Goal: Information Seeking & Learning: Learn about a topic

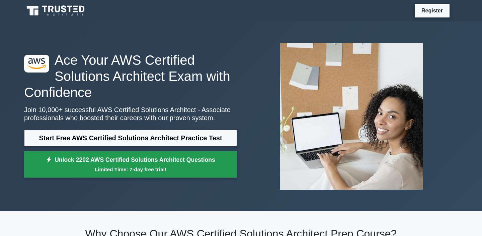
click at [151, 157] on link "Unlock 2202 AWS Certified Solutions Architect Questions Limited Time: 7-day fre…" at bounding box center [130, 164] width 213 height 27
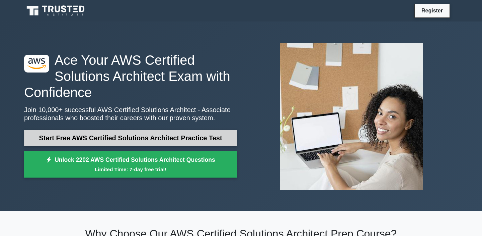
click at [127, 132] on link "Start Free AWS Certified Solutions Architect Practice Test" at bounding box center [130, 138] width 213 height 16
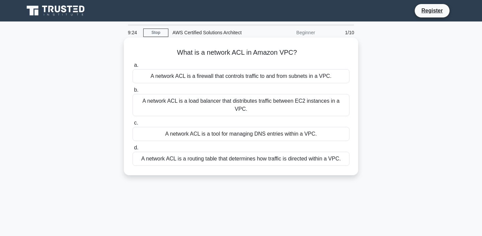
click at [270, 130] on div "A network ACL is a tool for managing DNS entries within a VPC." at bounding box center [241, 134] width 217 height 14
click at [133, 125] on input "c. A network ACL is a tool for managing DNS entries within a VPC." at bounding box center [133, 123] width 0 height 4
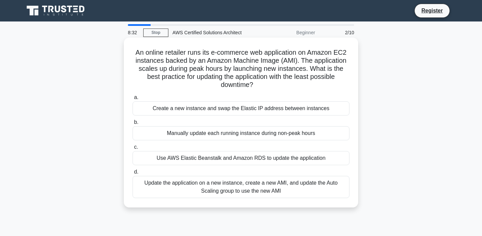
click at [274, 190] on div "Update the application on a new instance, create a new AMI, and update the Auto…" at bounding box center [241, 187] width 217 height 22
click at [133, 174] on input "d. Update the application on a new instance, create a new AMI, and update the A…" at bounding box center [133, 172] width 0 height 4
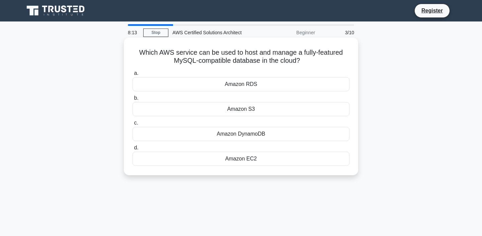
click at [257, 83] on div "Amazon RDS" at bounding box center [241, 84] width 217 height 14
click at [133, 75] on input "a. Amazon RDS" at bounding box center [133, 73] width 0 height 4
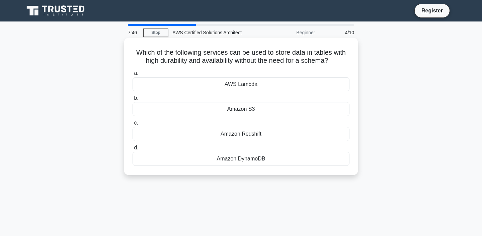
click at [262, 134] on div "Amazon Redshift" at bounding box center [241, 134] width 217 height 14
click at [133, 125] on input "c. Amazon Redshift" at bounding box center [133, 123] width 0 height 4
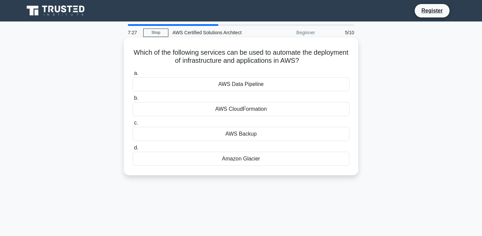
click at [238, 111] on div "AWS CloudFormation" at bounding box center [241, 109] width 217 height 14
click at [133, 100] on input "b. AWS CloudFormation" at bounding box center [133, 98] width 0 height 4
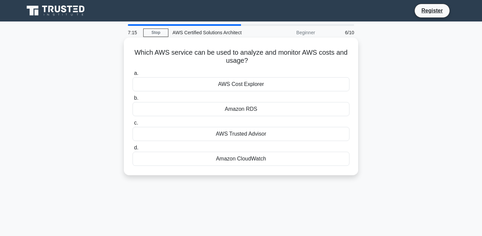
click at [217, 160] on div "Amazon CloudWatch" at bounding box center [241, 158] width 217 height 14
click at [133, 150] on input "d. Amazon CloudWatch" at bounding box center [133, 147] width 0 height 4
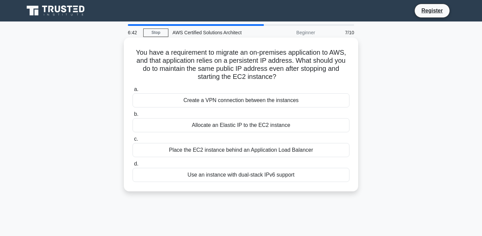
click at [290, 149] on div "Place the EC2 instance behind an Application Load Balancer" at bounding box center [241, 150] width 217 height 14
click at [133, 141] on input "c. Place the EC2 instance behind an Application Load Balancer" at bounding box center [133, 139] width 0 height 4
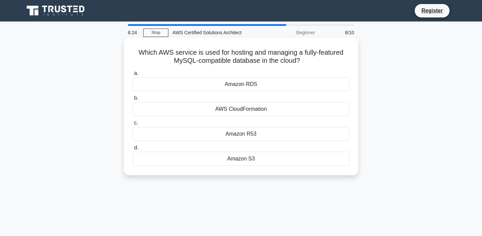
click at [255, 84] on div "Amazon RDS" at bounding box center [241, 84] width 217 height 14
click at [133, 75] on input "a. Amazon RDS" at bounding box center [133, 73] width 0 height 4
click at [257, 133] on div "AWS IAM" at bounding box center [241, 134] width 217 height 14
click at [133, 125] on input "c. AWS IAM" at bounding box center [133, 123] width 0 height 4
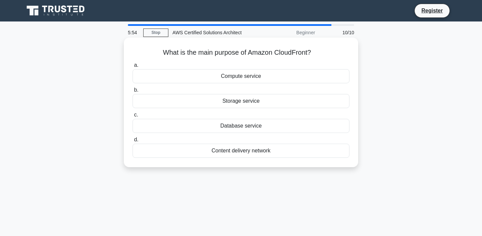
click at [250, 152] on div "Content delivery network" at bounding box center [241, 150] width 217 height 14
click at [133, 142] on input "d. Content delivery network" at bounding box center [133, 139] width 0 height 4
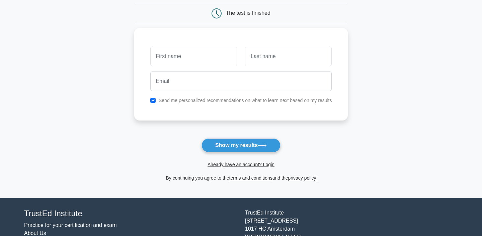
scroll to position [70, 0]
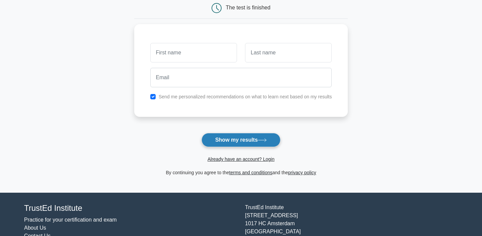
click at [233, 135] on button "Show my results" at bounding box center [241, 140] width 79 height 14
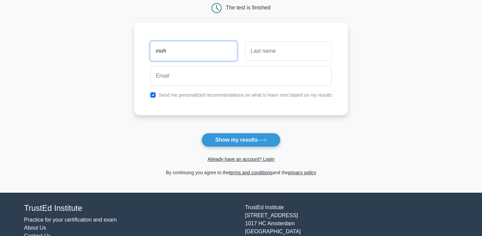
type input "[PERSON_NAME]"
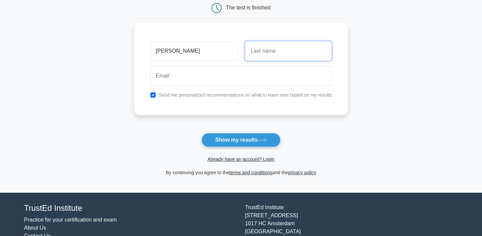
click at [266, 51] on input "text" at bounding box center [288, 50] width 87 height 19
type input "Sameer"
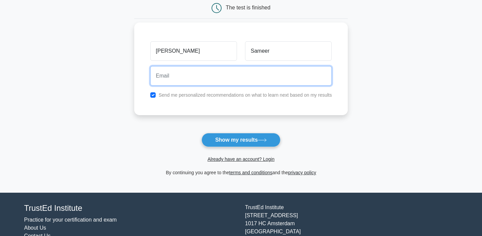
click at [215, 72] on input "email" at bounding box center [241, 75] width 182 height 19
type input "sameer628163@gmail.com"
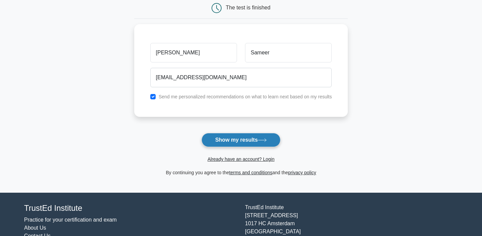
click at [239, 136] on button "Show my results" at bounding box center [241, 140] width 79 height 14
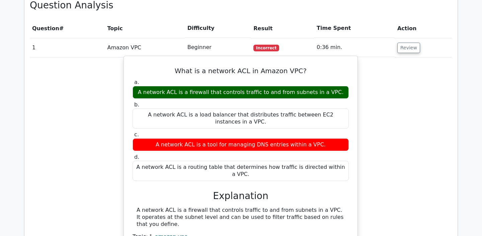
scroll to position [500, 0]
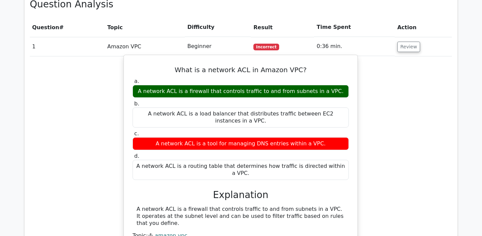
click at [241, 66] on h5 "What is a network ACL in Amazon VPC?" at bounding box center [241, 70] width 218 height 8
drag, startPoint x: 236, startPoint y: 46, endPoint x: 248, endPoint y: 47, distance: 11.8
click at [248, 66] on h5 "What is a network ACL in Amazon VPC?" at bounding box center [241, 70] width 218 height 8
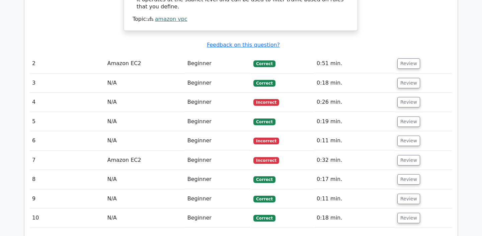
scroll to position [715, 0]
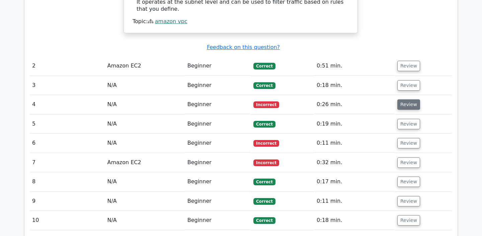
click at [409, 99] on button "Review" at bounding box center [409, 104] width 23 height 10
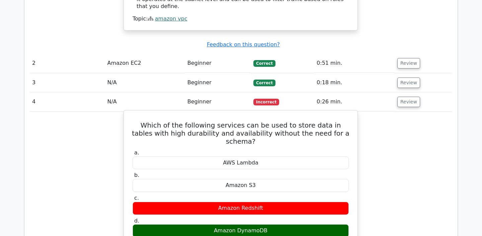
scroll to position [729, 0]
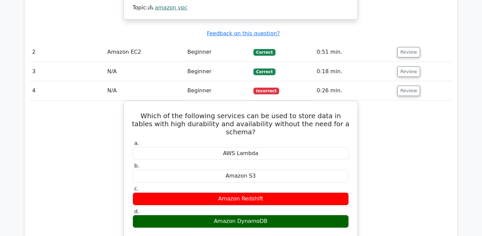
click at [380, 129] on div "Which of the following services can be used to store data in tables with high d…" at bounding box center [240, 232] width 423 height 263
click at [404, 85] on button "Review" at bounding box center [409, 90] width 23 height 10
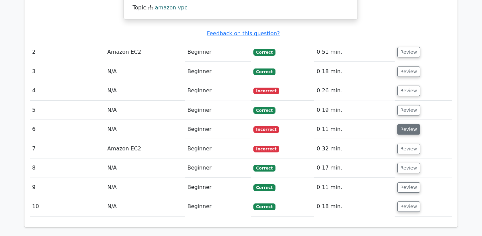
click at [407, 124] on button "Review" at bounding box center [409, 129] width 23 height 10
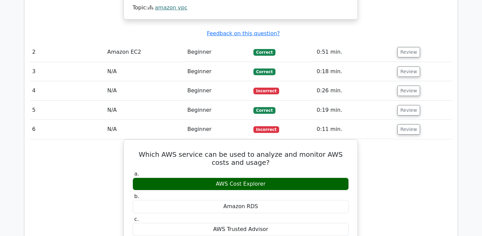
click at [401, 81] on td "Review" at bounding box center [423, 90] width 57 height 19
click at [403, 85] on button "Review" at bounding box center [409, 90] width 23 height 10
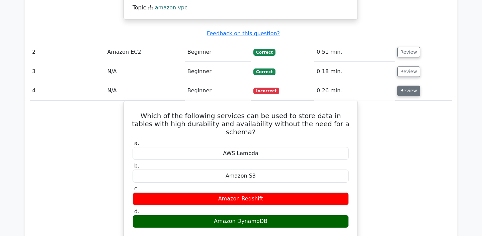
click at [407, 85] on button "Review" at bounding box center [409, 90] width 23 height 10
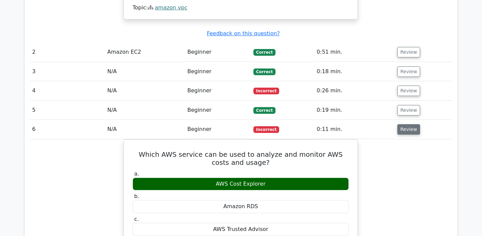
click at [407, 124] on button "Review" at bounding box center [409, 129] width 23 height 10
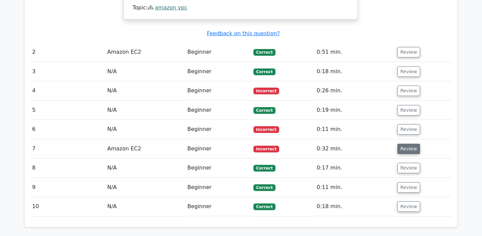
click at [406, 143] on button "Review" at bounding box center [409, 148] width 23 height 10
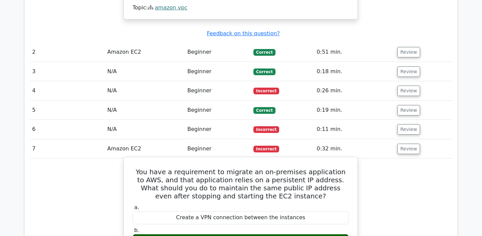
scroll to position [755, 0]
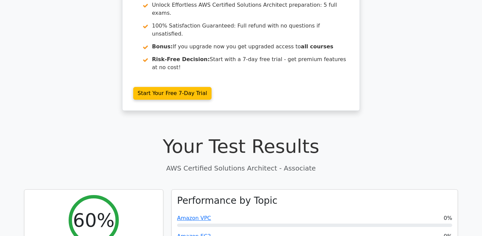
scroll to position [105, 0]
